Goal: Task Accomplishment & Management: Use online tool/utility

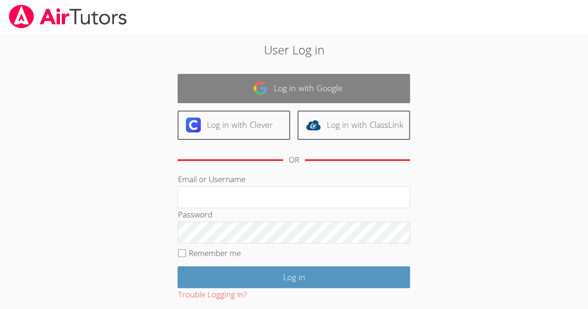
click at [345, 87] on link "Log in with Google" at bounding box center [294, 88] width 233 height 29
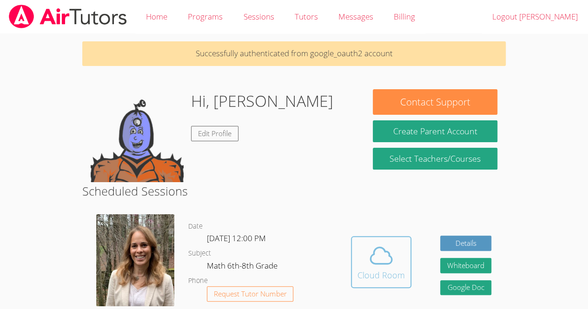
click at [409, 263] on button "Cloud Room" at bounding box center [381, 262] width 60 height 52
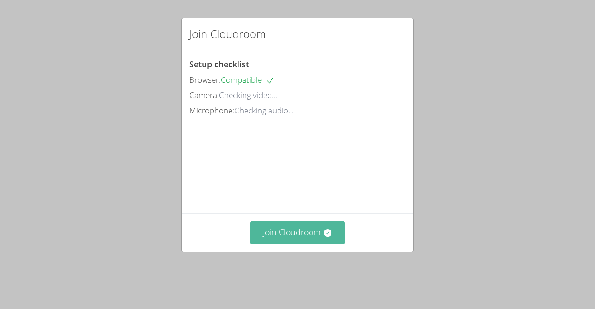
click at [308, 238] on button "Join Cloudroom" at bounding box center [297, 232] width 95 height 23
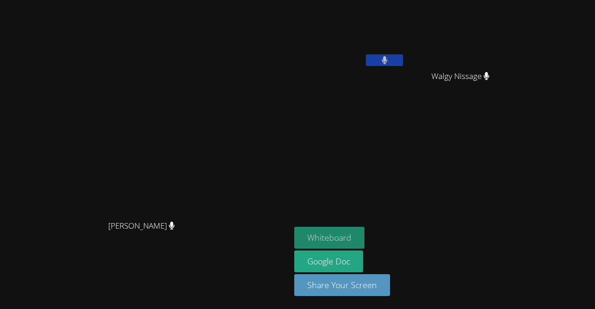
click at [365, 237] on button "Whiteboard" at bounding box center [329, 238] width 70 height 22
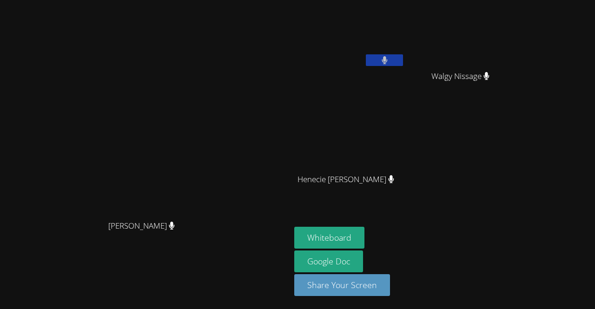
click at [403, 63] on button at bounding box center [384, 60] width 37 height 12
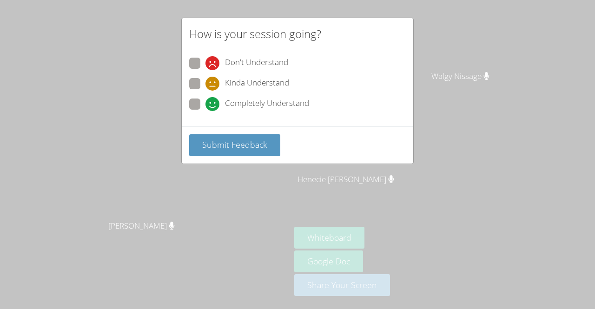
click at [286, 102] on span "Completely Understand" at bounding box center [267, 104] width 84 height 14
click at [213, 102] on input "Completely Understand" at bounding box center [210, 103] width 8 height 8
radio input "true"
click at [286, 102] on span "Completely Understand" at bounding box center [267, 104] width 84 height 14
click at [213, 102] on input "Completely Understand" at bounding box center [210, 103] width 8 height 8
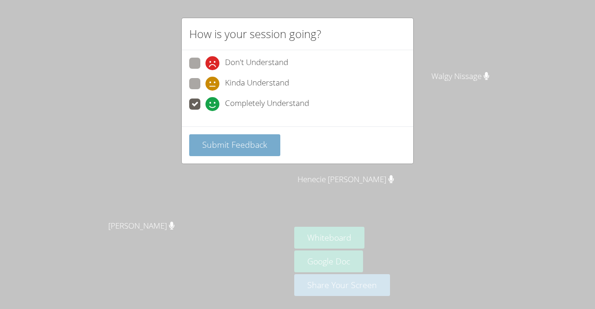
click at [260, 136] on button "Submit Feedback" at bounding box center [234, 145] width 91 height 22
